Goal: Task Accomplishment & Management: Complete application form

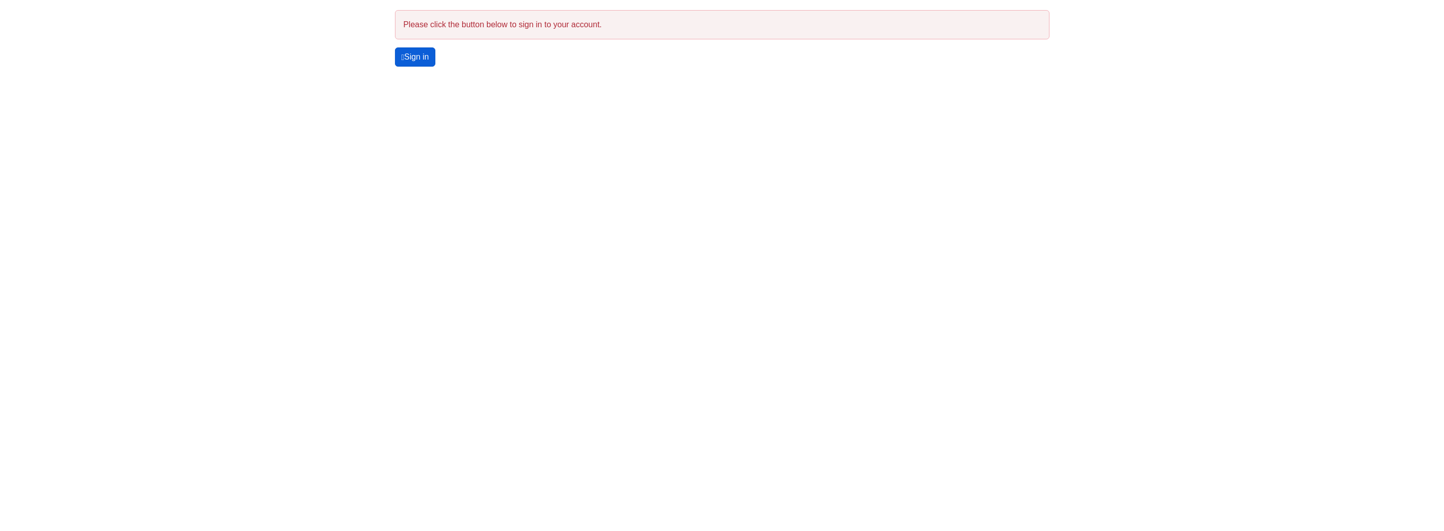
click at [416, 53] on link "Sign in" at bounding box center [415, 56] width 41 height 19
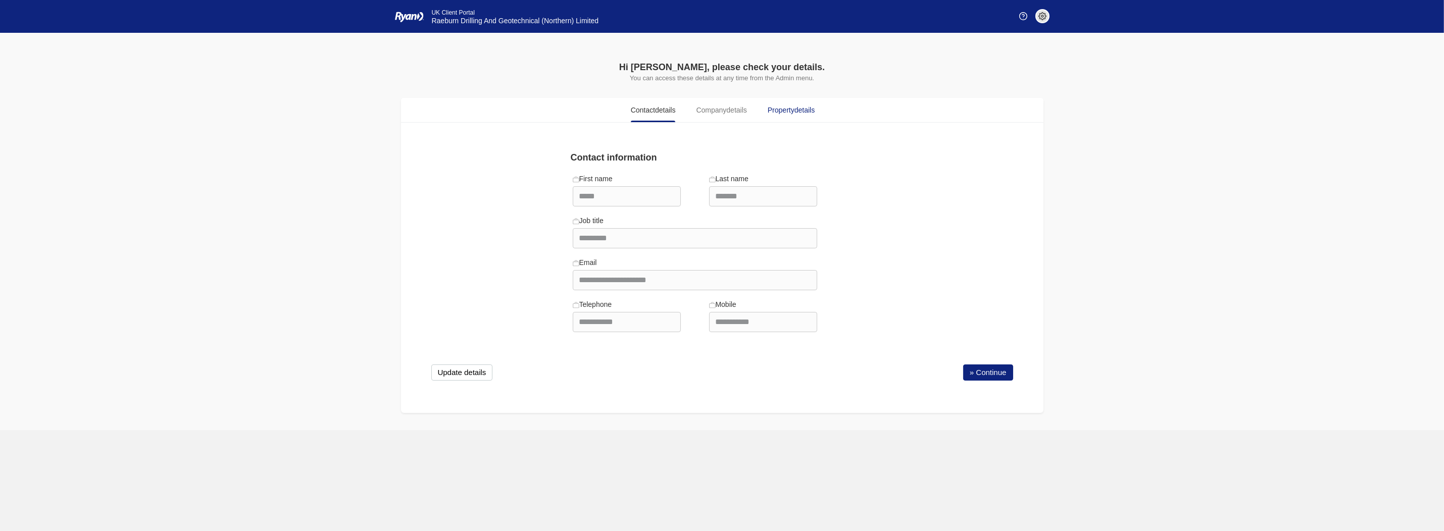
click at [778, 114] on span "Property details" at bounding box center [791, 110] width 47 height 11
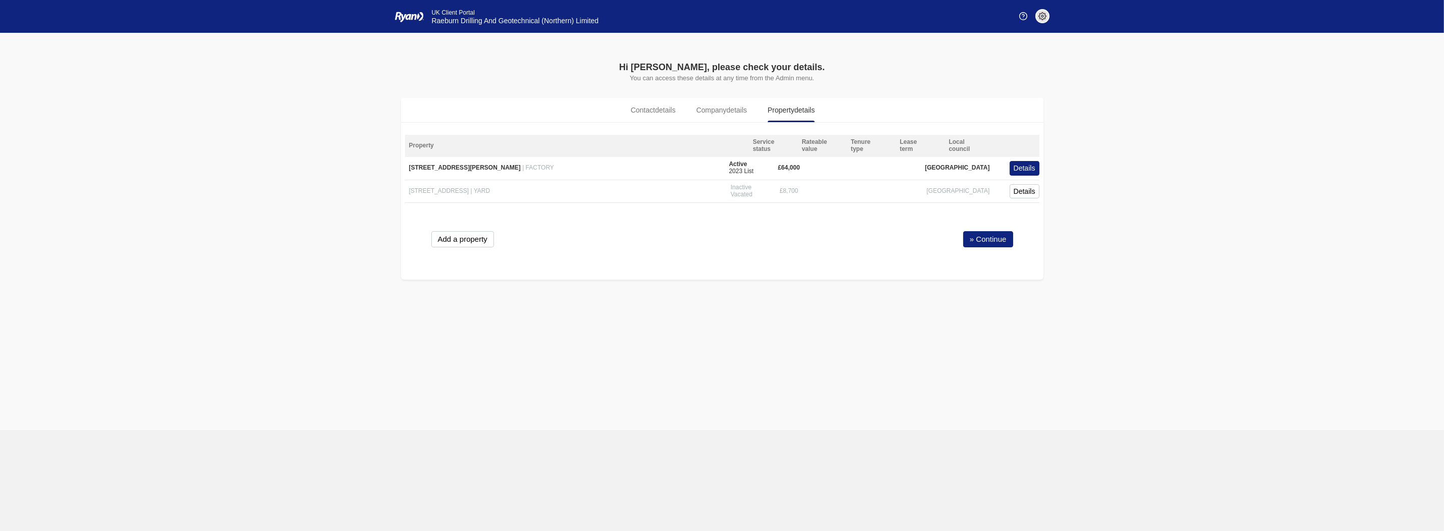
click at [490, 192] on span "| YARD" at bounding box center [481, 190] width 20 height 7
click at [1017, 169] on button "Details" at bounding box center [1025, 168] width 30 height 15
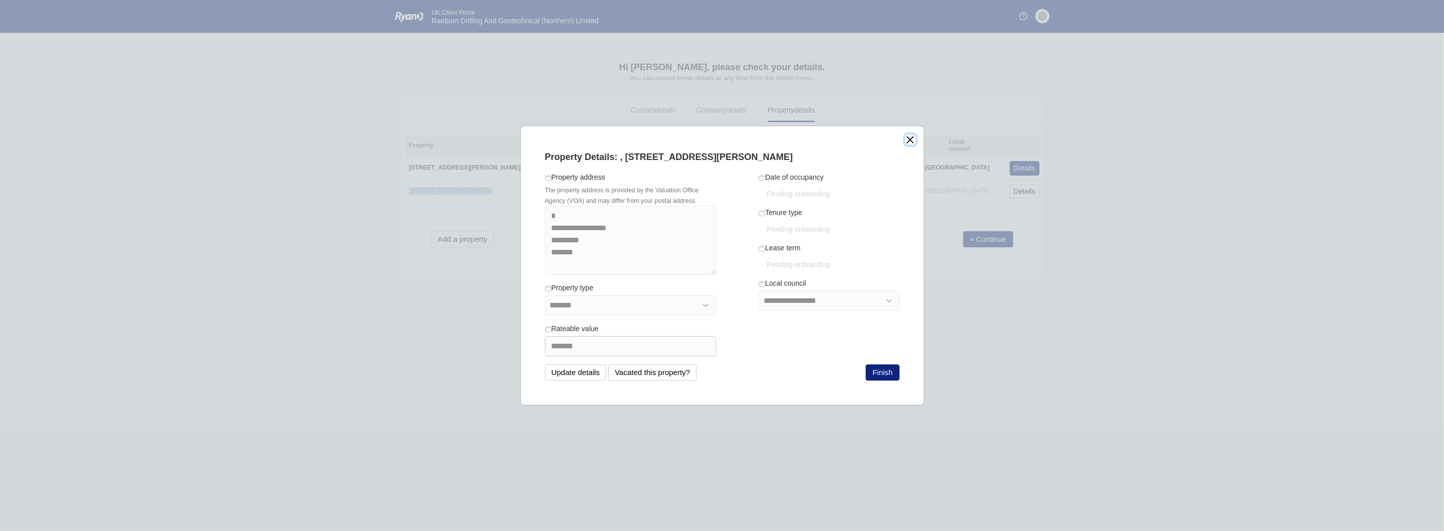
click at [912, 144] on button "close" at bounding box center [910, 139] width 11 height 11
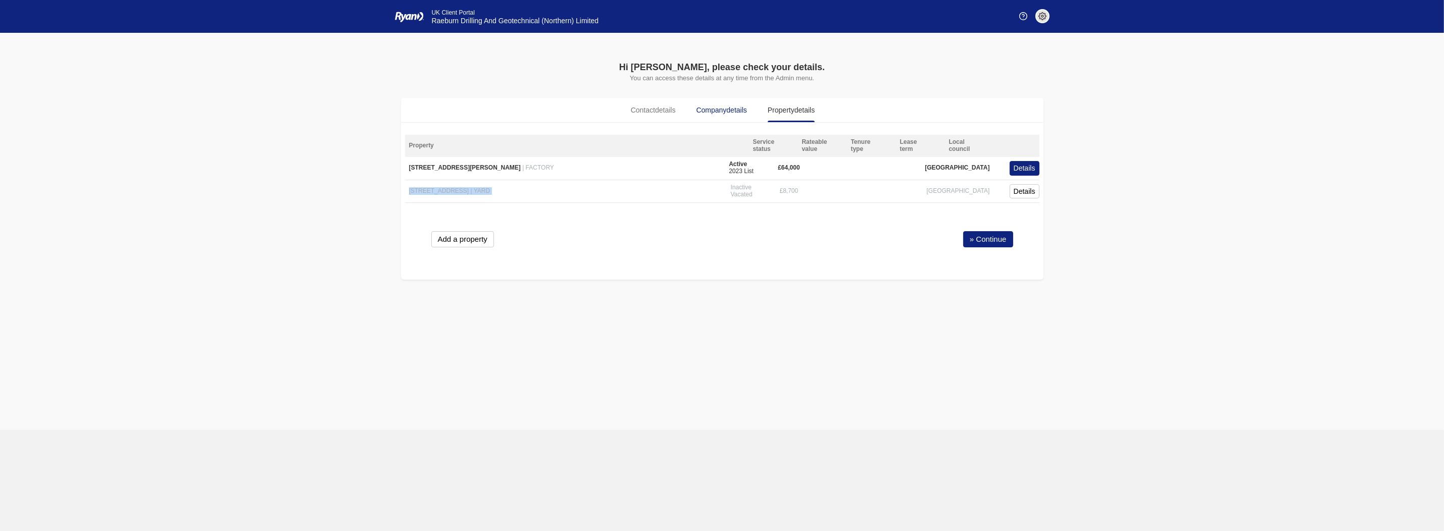
click at [730, 113] on span "details" at bounding box center [736, 110] width 20 height 8
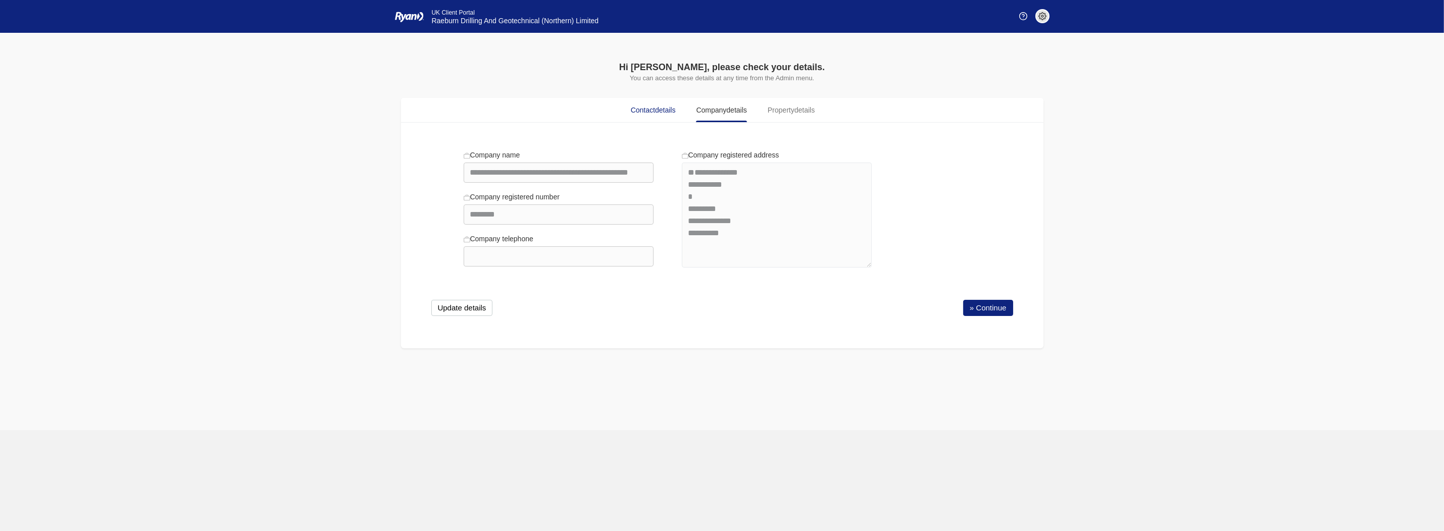
click at [664, 112] on span "details" at bounding box center [665, 110] width 20 height 8
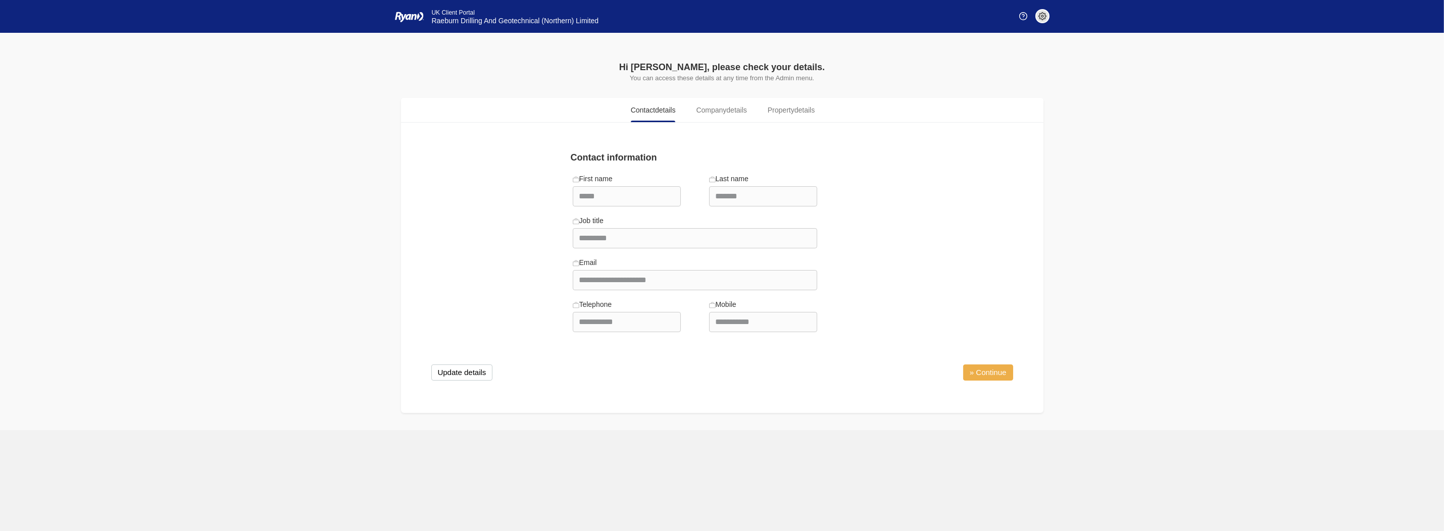
click at [1001, 377] on link "» Continue" at bounding box center [988, 373] width 50 height 16
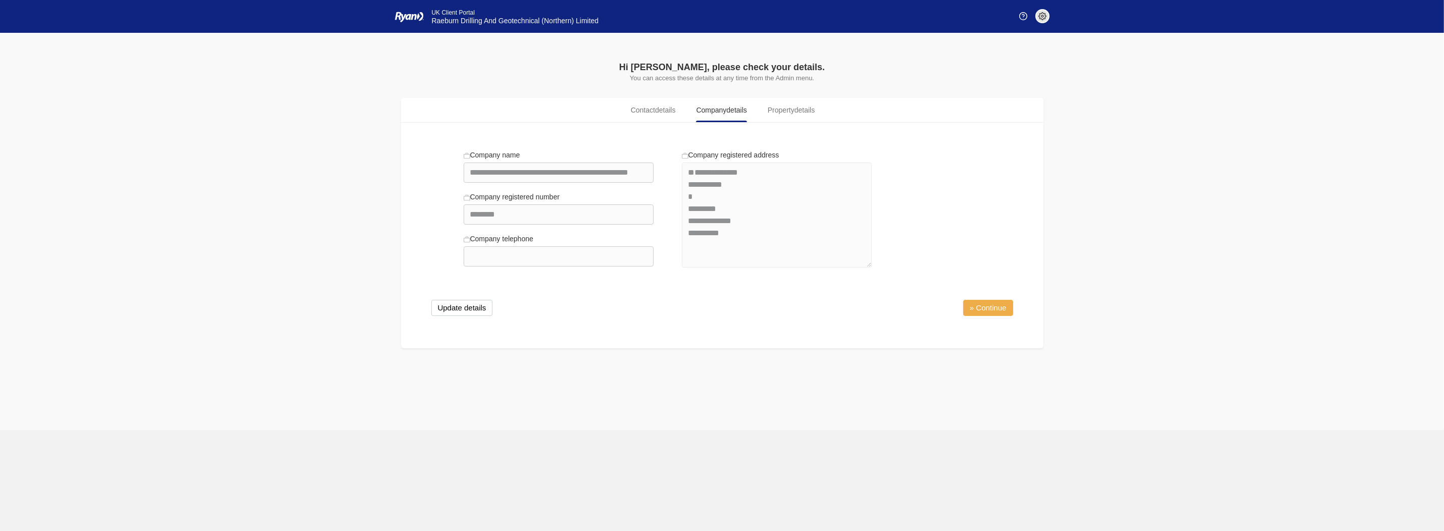
click at [986, 306] on link "» Continue" at bounding box center [988, 308] width 50 height 16
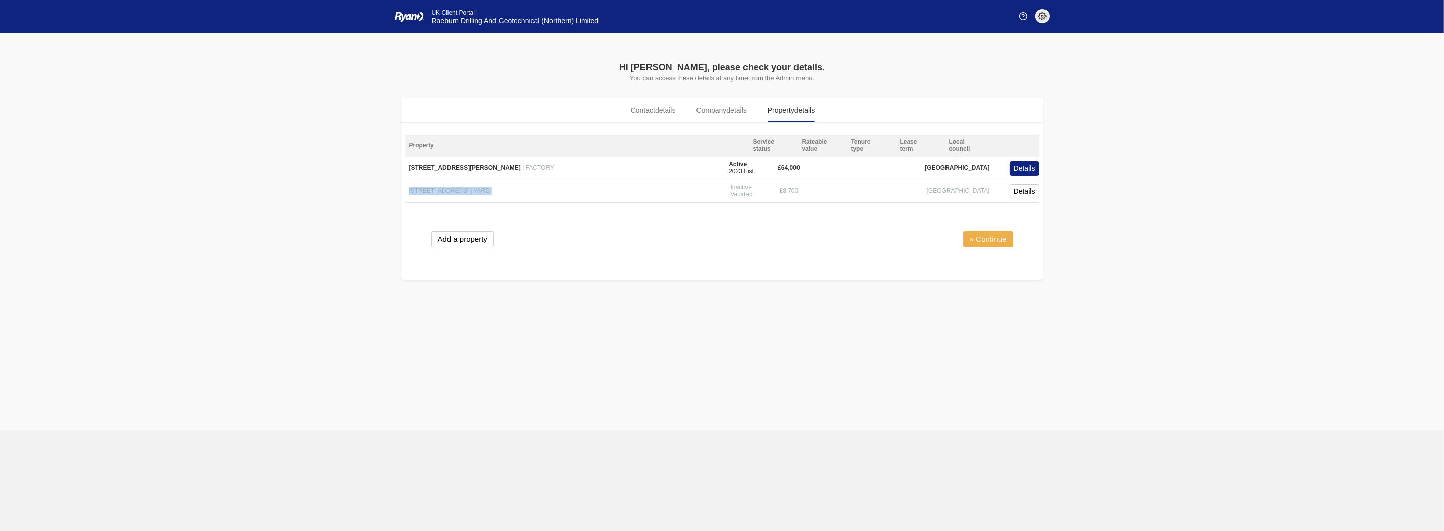
click at [987, 242] on link "» Continue" at bounding box center [988, 239] width 50 height 16
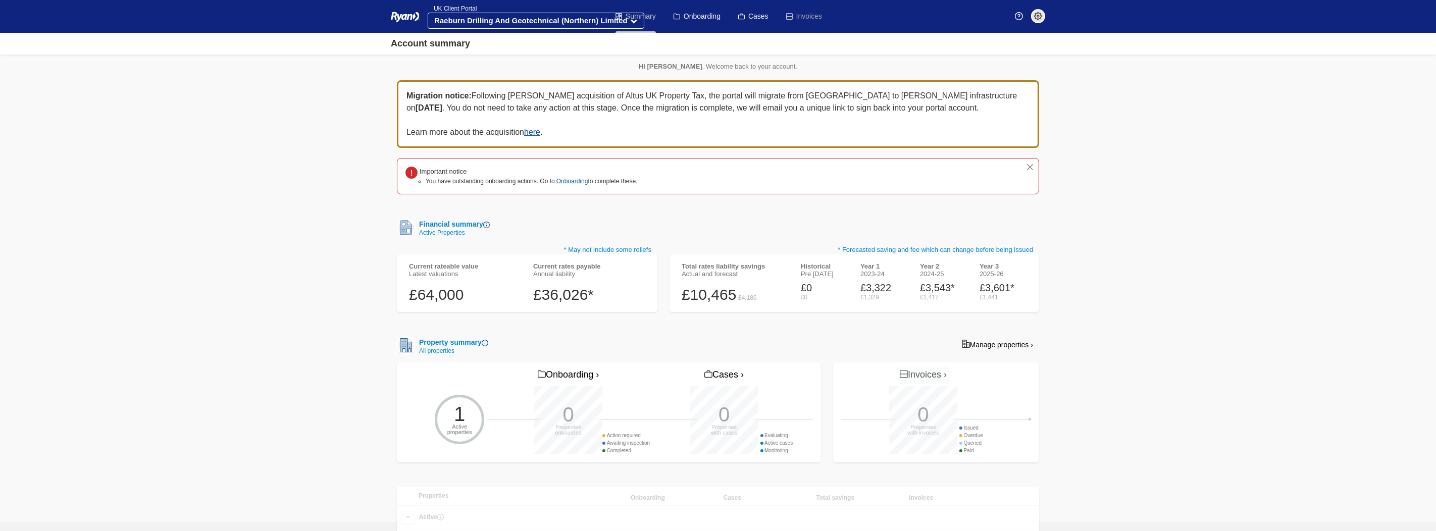
click at [625, 18] on link "Summary" at bounding box center [636, 16] width 40 height 33
click at [632, 21] on link "Summary" at bounding box center [636, 16] width 40 height 33
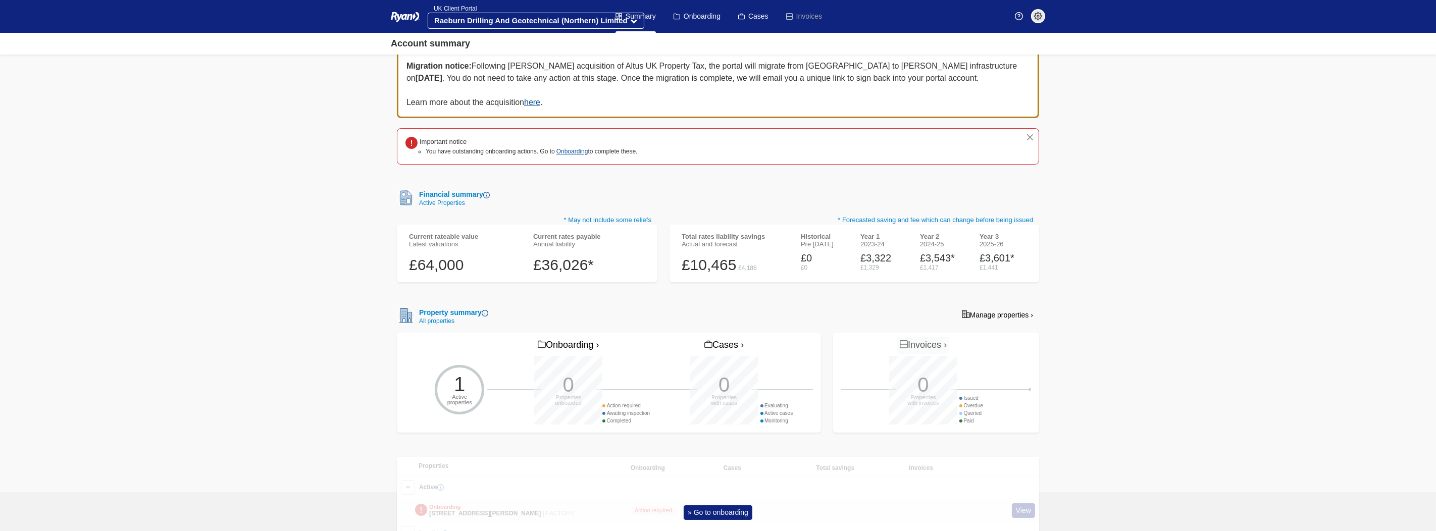
scroll to position [89, 0]
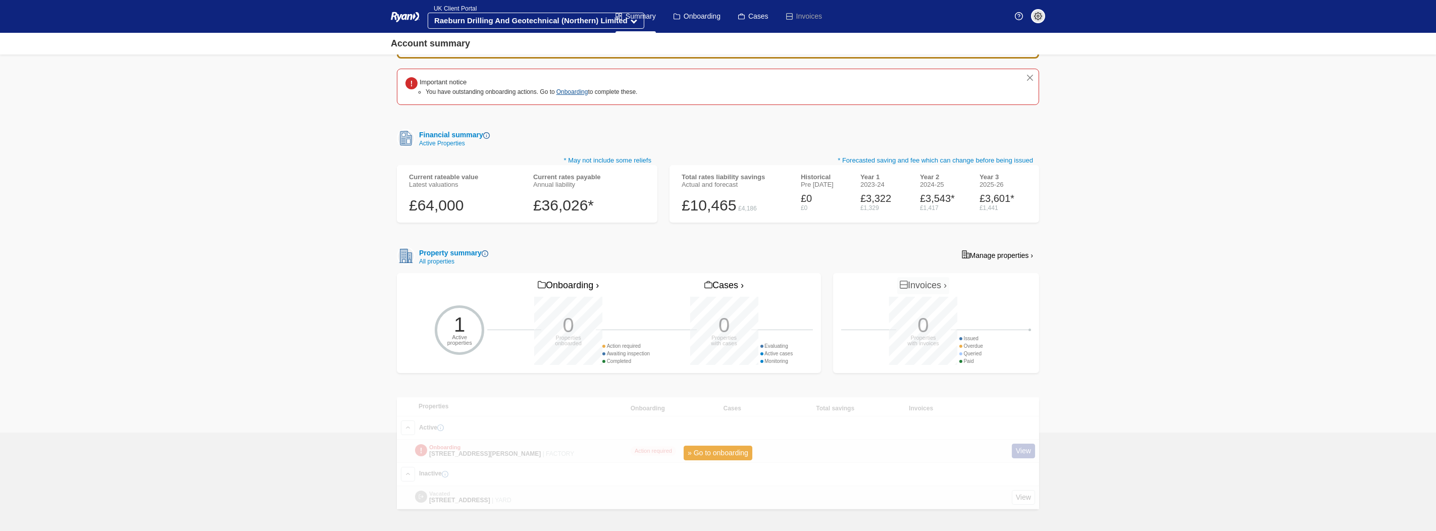
click at [734, 454] on link "» Go to onboarding" at bounding box center [718, 453] width 69 height 15
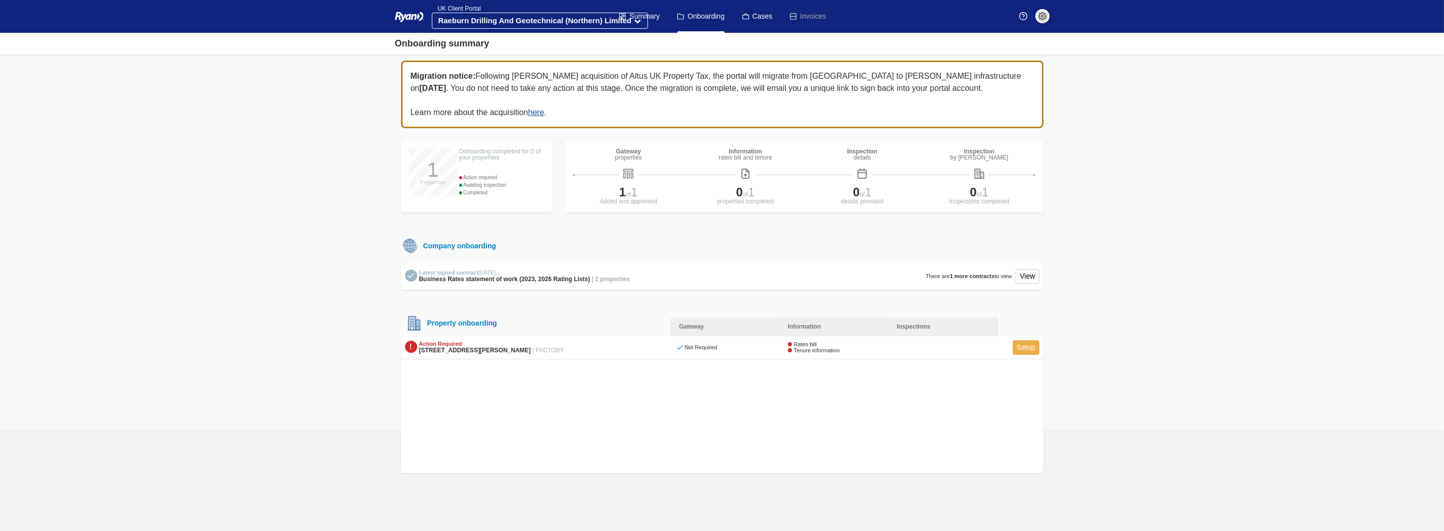
click at [1016, 344] on link "Setup" at bounding box center [1026, 347] width 27 height 15
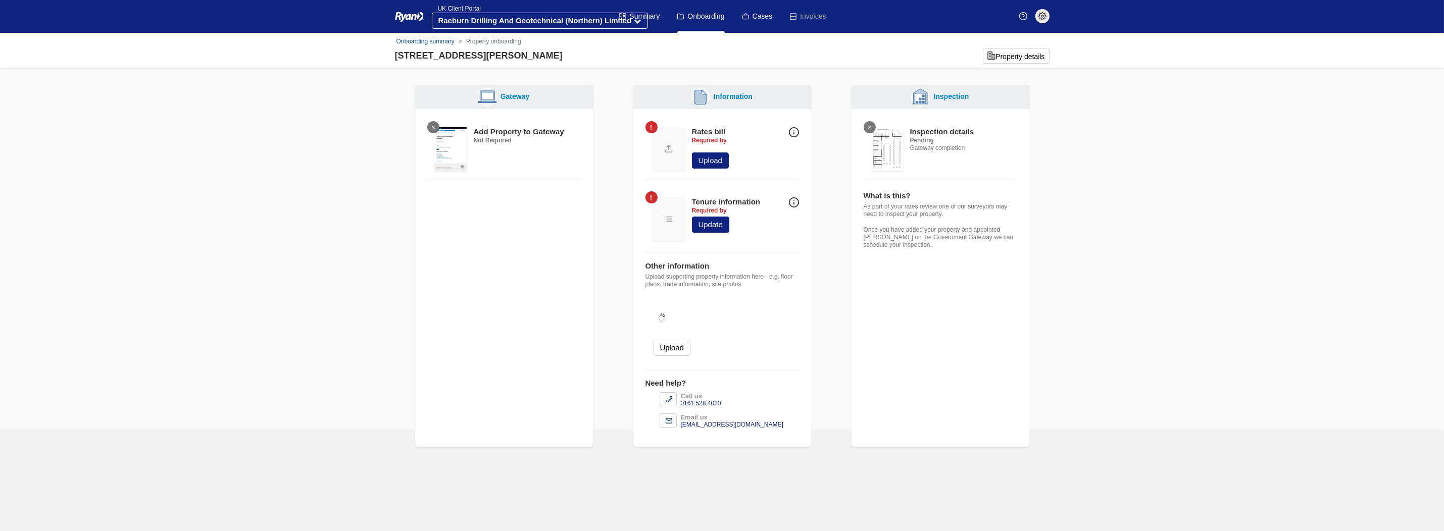
click at [461, 149] on img at bounding box center [450, 148] width 32 height 43
click at [436, 126] on div at bounding box center [433, 127] width 12 height 12
click at [575, 247] on div "Gateway Add Property to Gateway Not Required" at bounding box center [504, 266] width 178 height 362
click at [1171, 296] on body "You’re offline. This is a read only version of the page. [PERSON_NAME] Company …" at bounding box center [722, 265] width 1444 height 531
